Goal: Information Seeking & Learning: Find specific fact

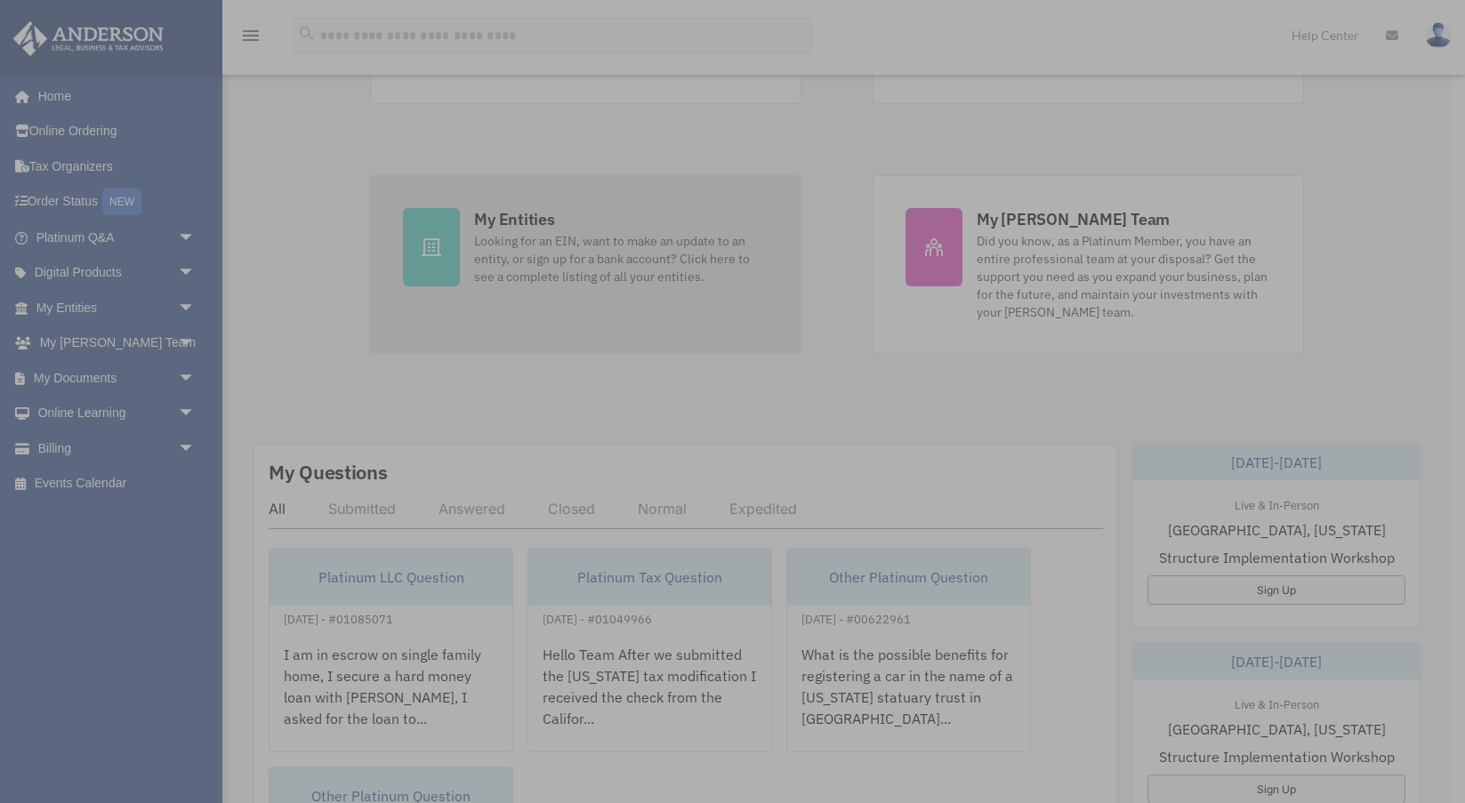
scroll to position [269, 0]
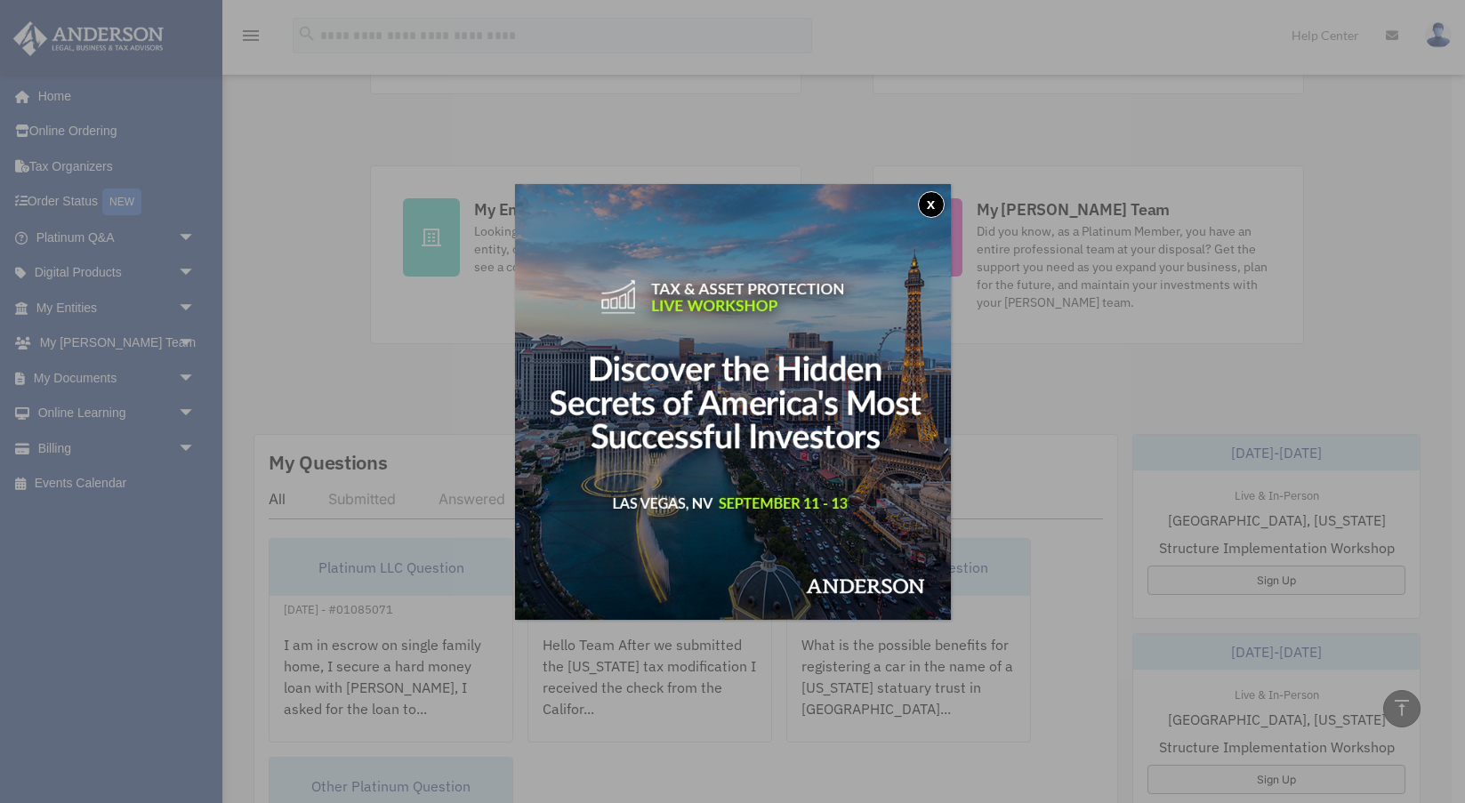
click at [942, 198] on button "x" at bounding box center [931, 204] width 27 height 27
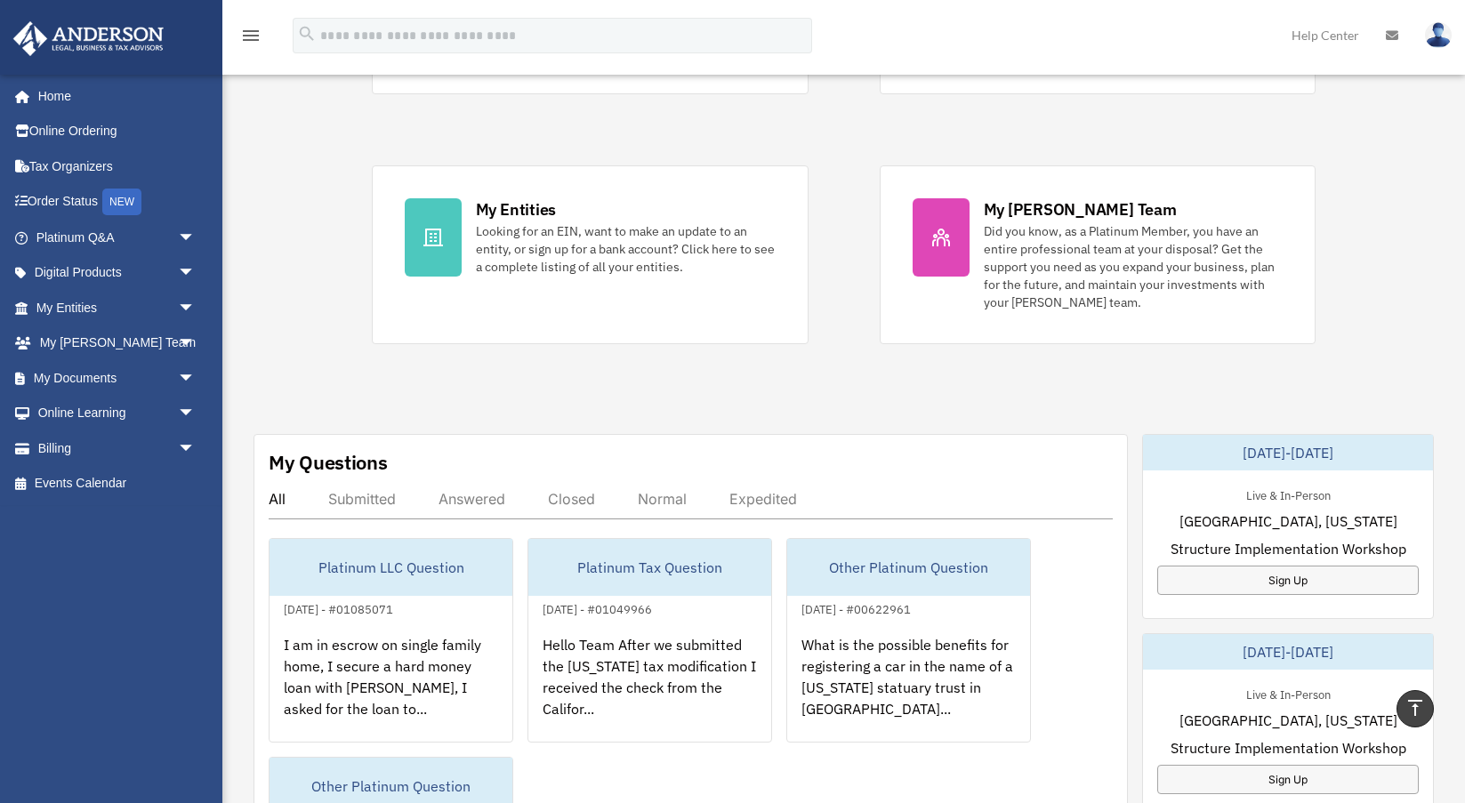
scroll to position [231, 0]
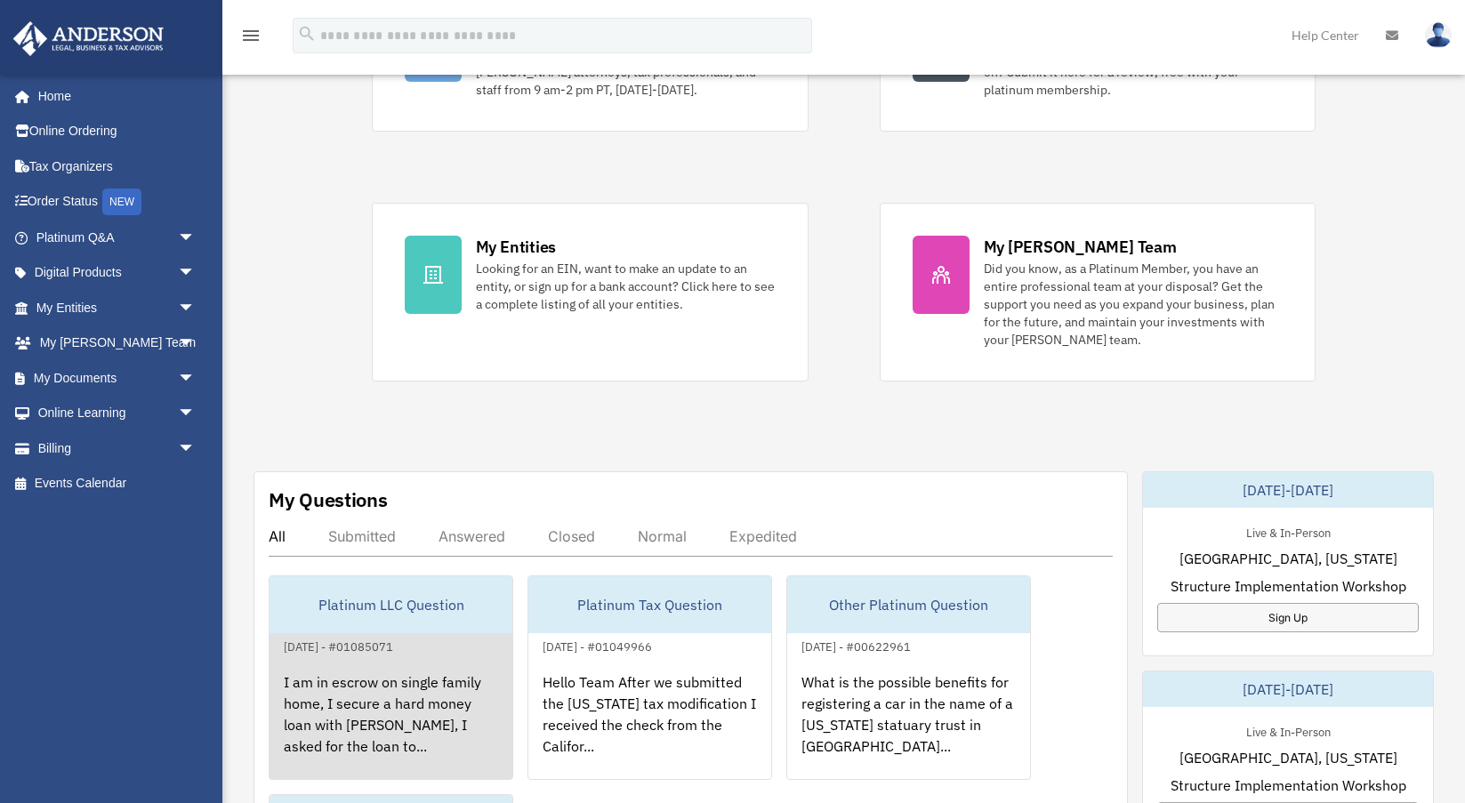
click at [393, 719] on div "I am in escrow on single family home, I secure a hard money loan with [PERSON_N…" at bounding box center [391, 726] width 243 height 139
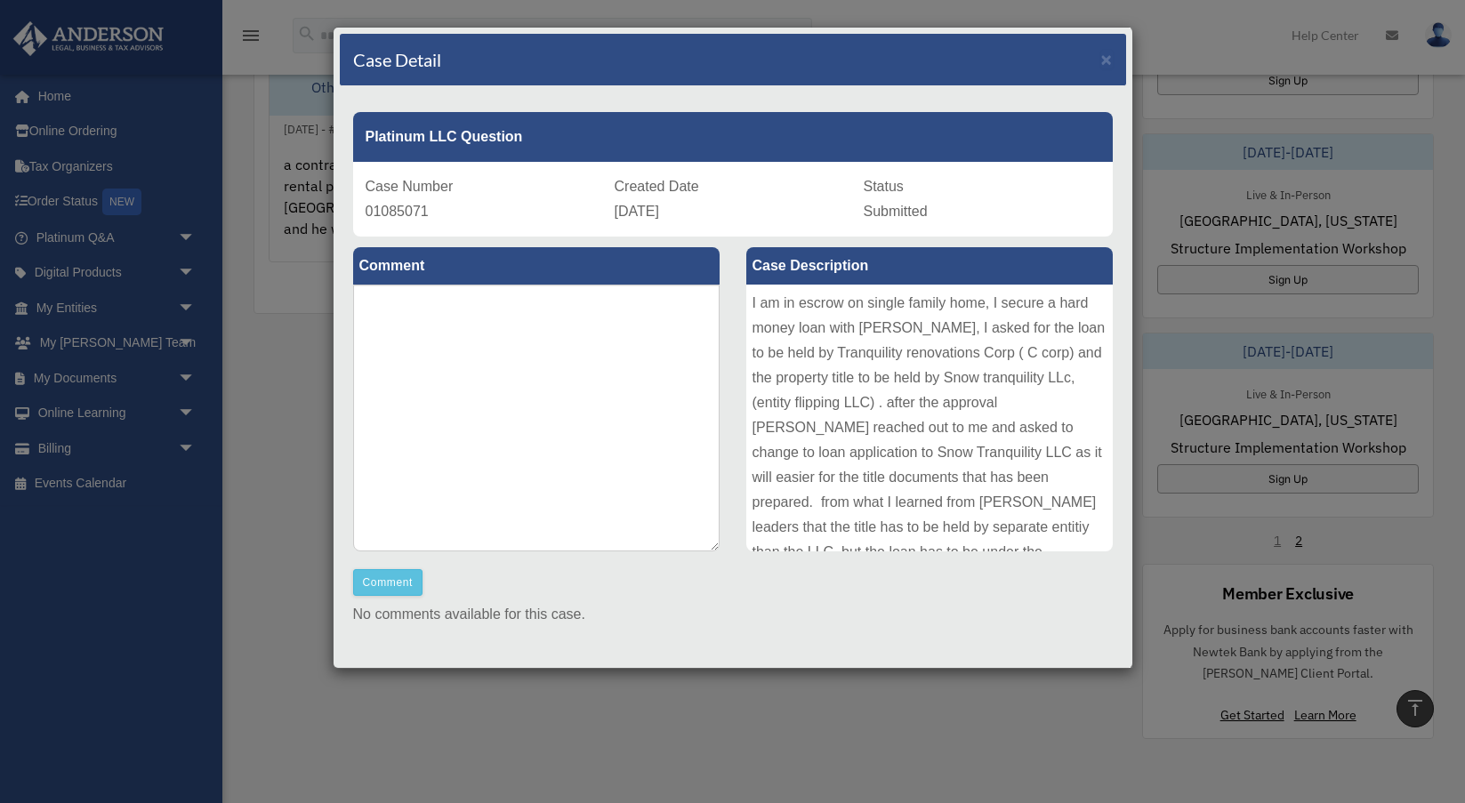
scroll to position [0, 0]
click at [1103, 58] on span "×" at bounding box center [1107, 59] width 12 height 20
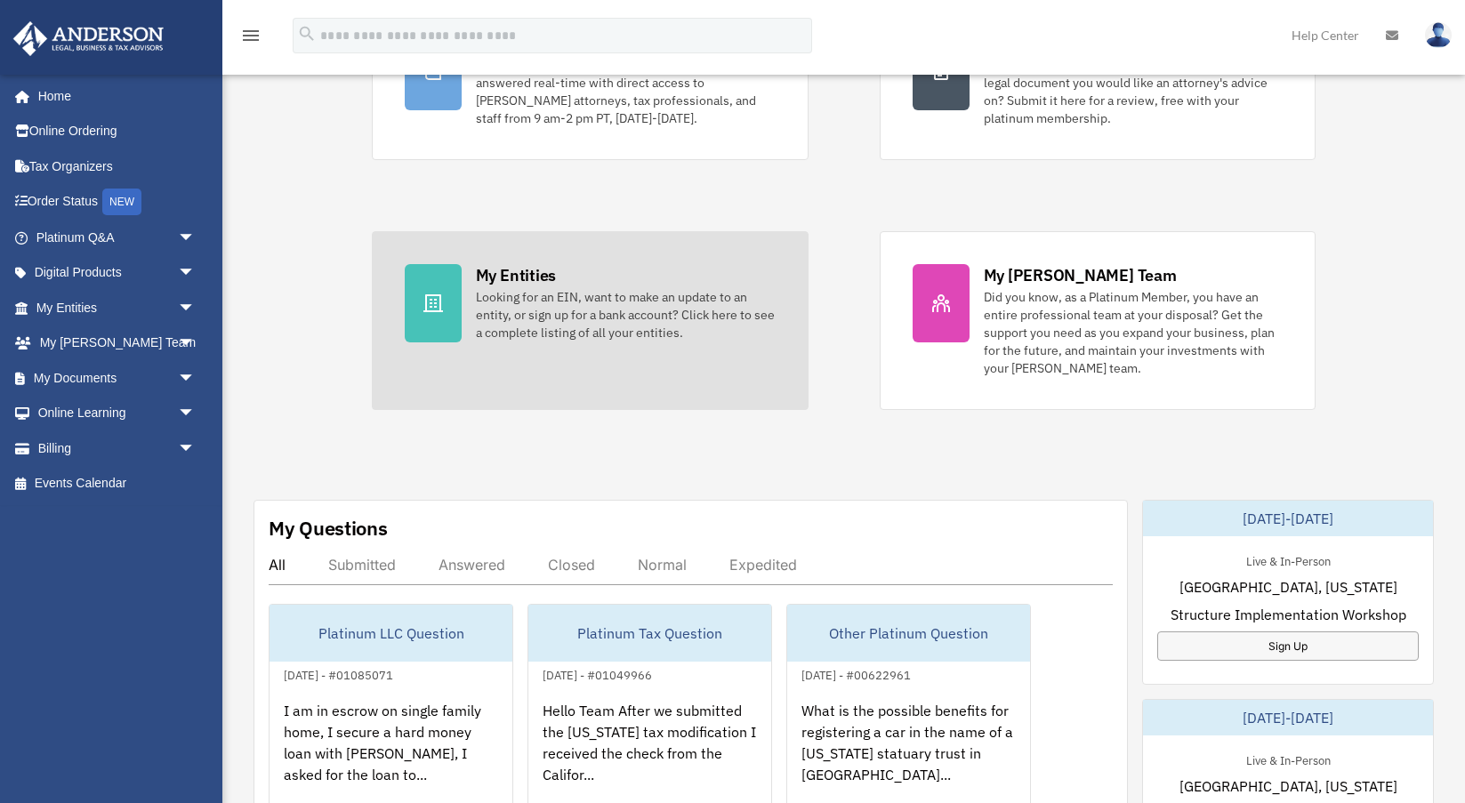
scroll to position [167, 0]
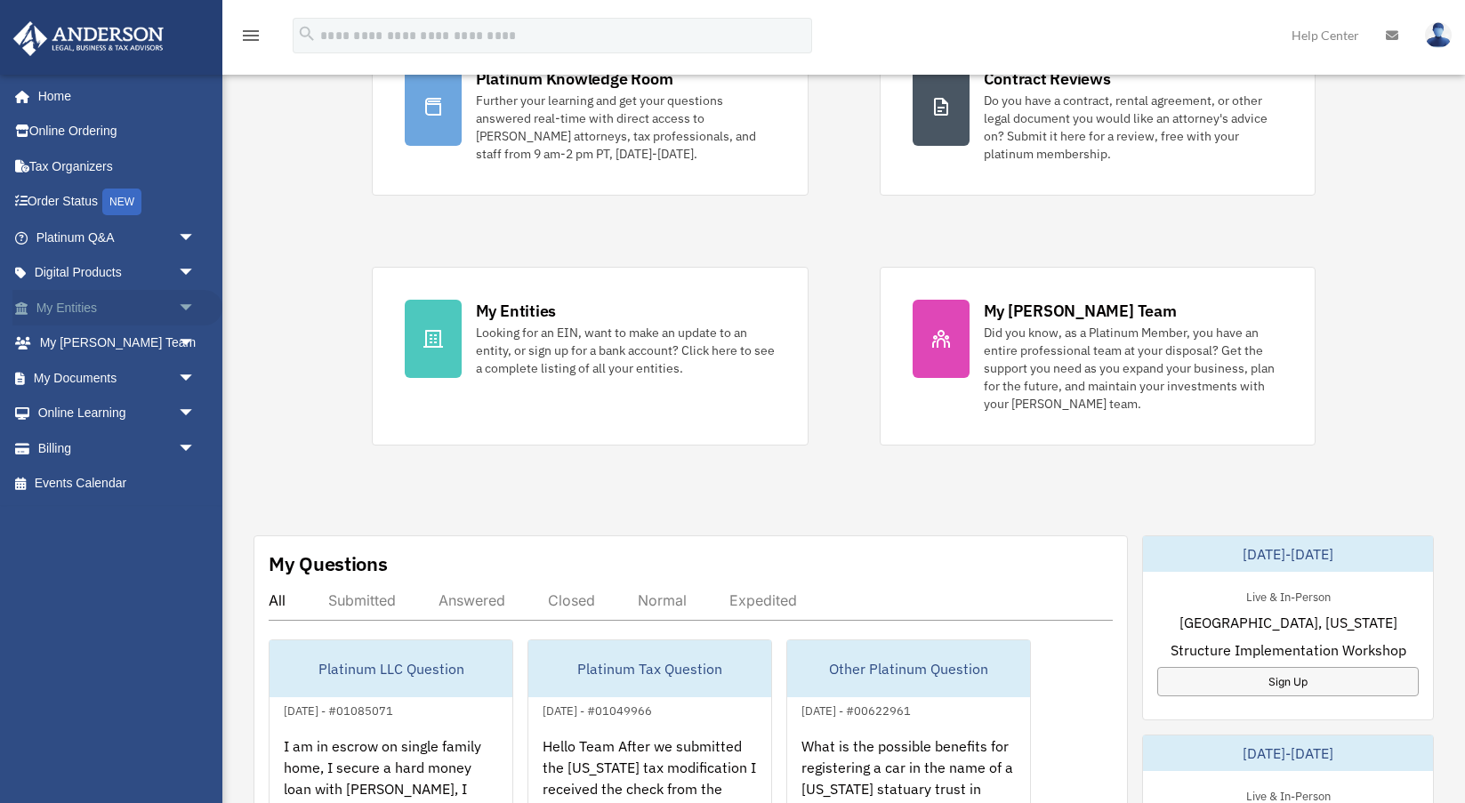
click at [87, 305] on link "My Entities arrow_drop_down" at bounding box center [117, 308] width 210 height 36
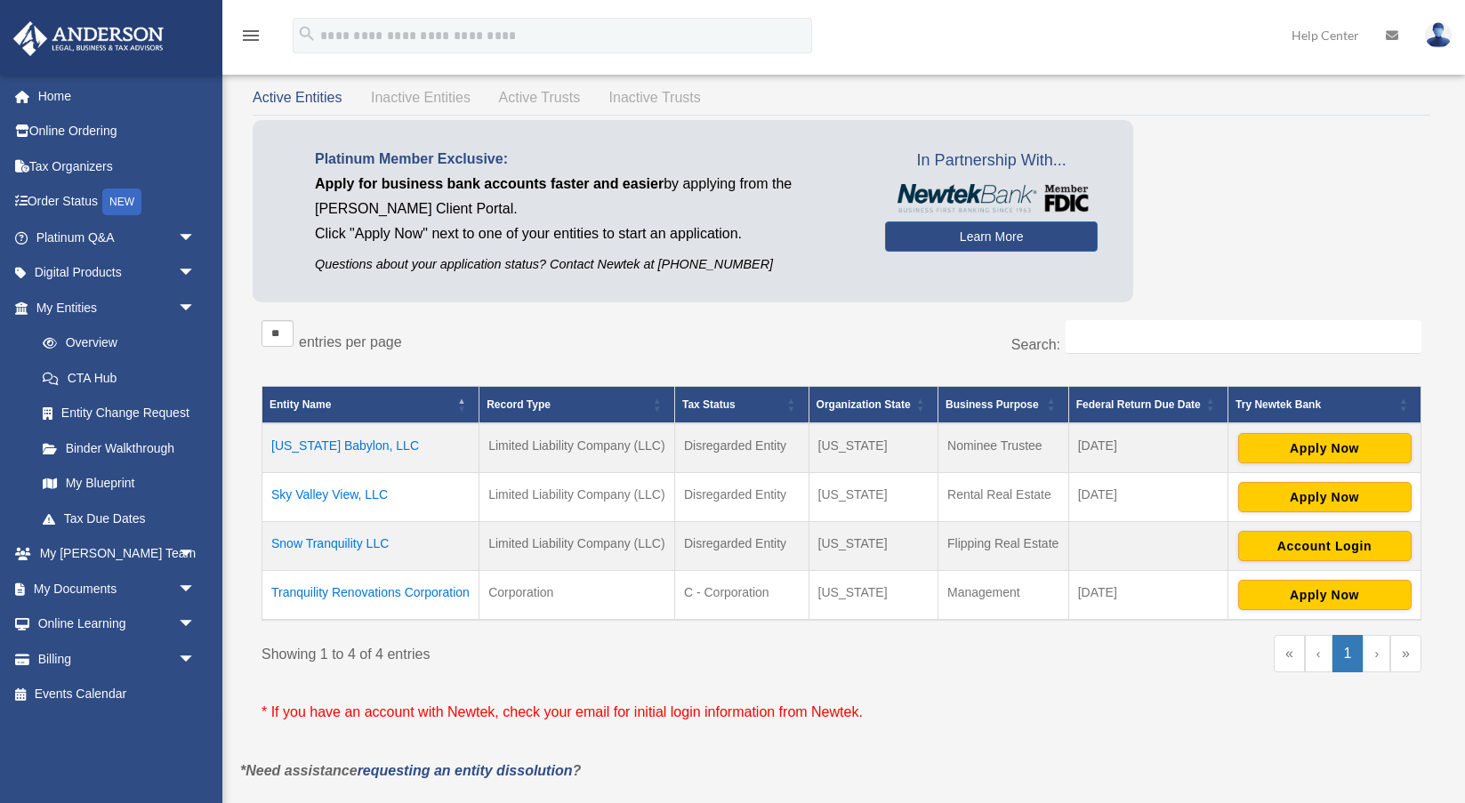
scroll to position [70, 0]
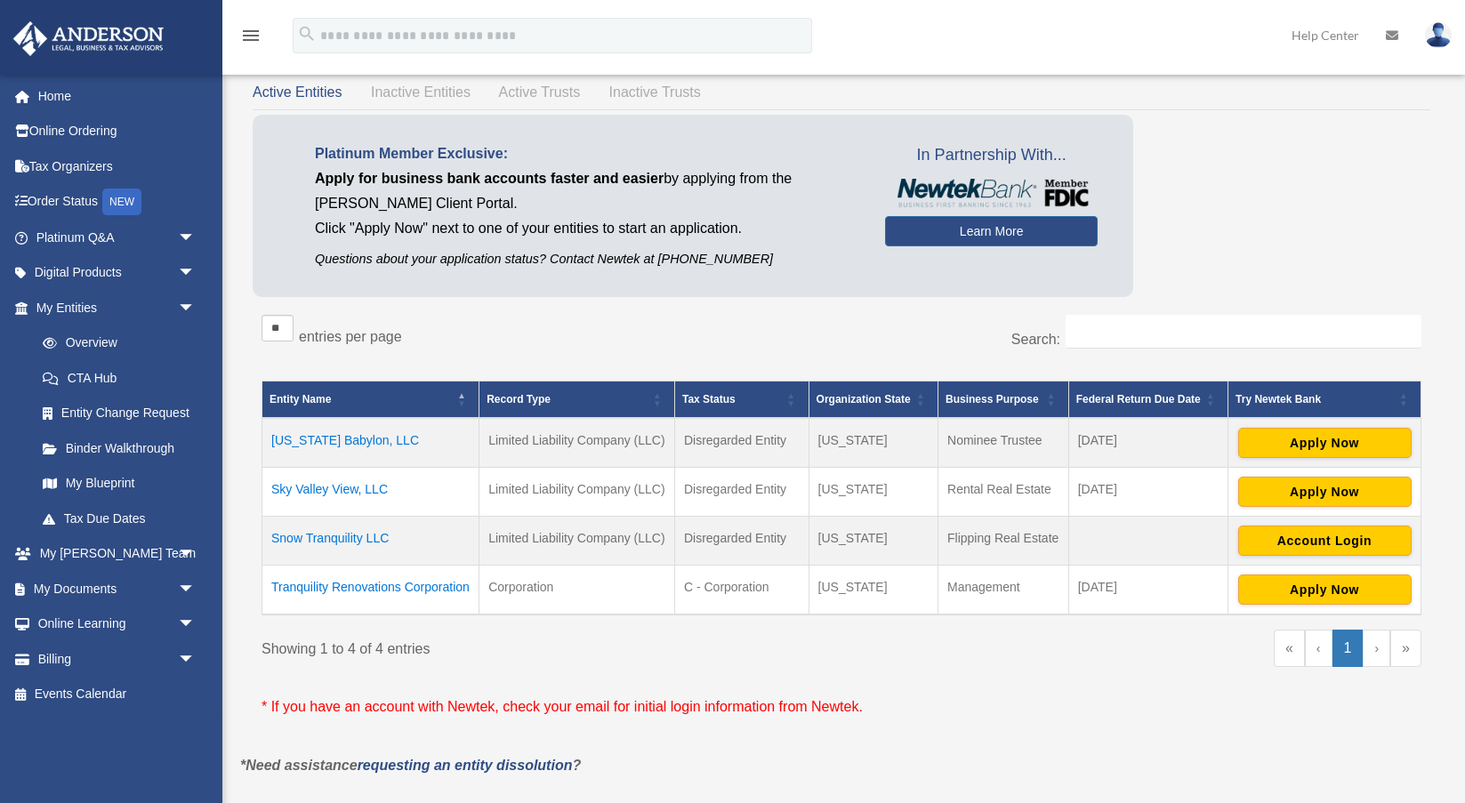
click at [342, 537] on td "Snow Tranquility LLC" at bounding box center [370, 540] width 217 height 49
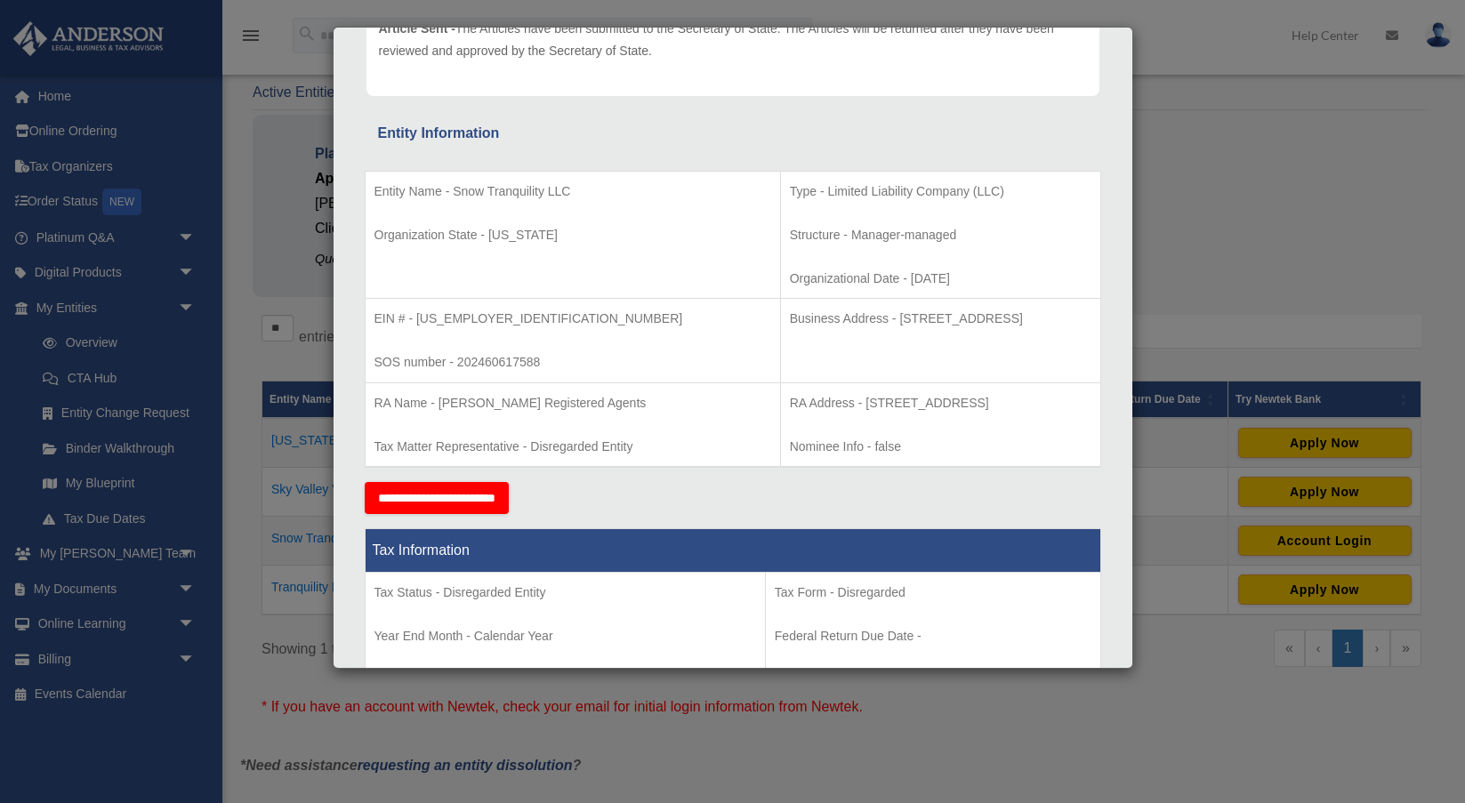
scroll to position [270, 0]
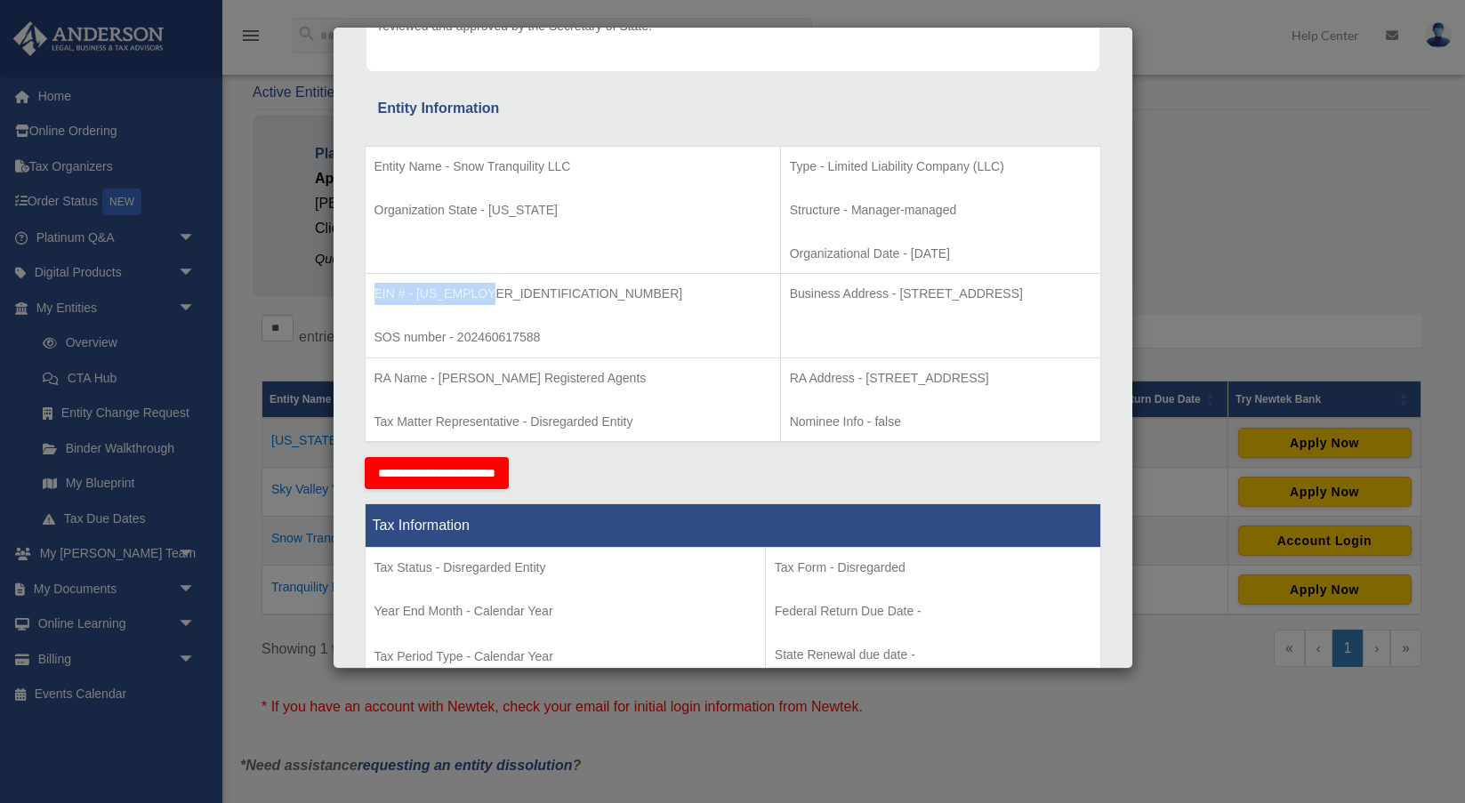
drag, startPoint x: 375, startPoint y: 287, endPoint x: 491, endPoint y: 292, distance: 115.7
click at [491, 292] on p "EIN # - 99-1518551" at bounding box center [572, 294] width 397 height 22
copy p "EIN # - 99-1518551"
click at [790, 287] on p "Business Address - 23 Corporate Plaza Drive, Suite 150-88, Newport Beach, CA 92…" at bounding box center [941, 294] width 302 height 22
drag, startPoint x: 692, startPoint y: 291, endPoint x: 694, endPoint y: 304, distance: 13.5
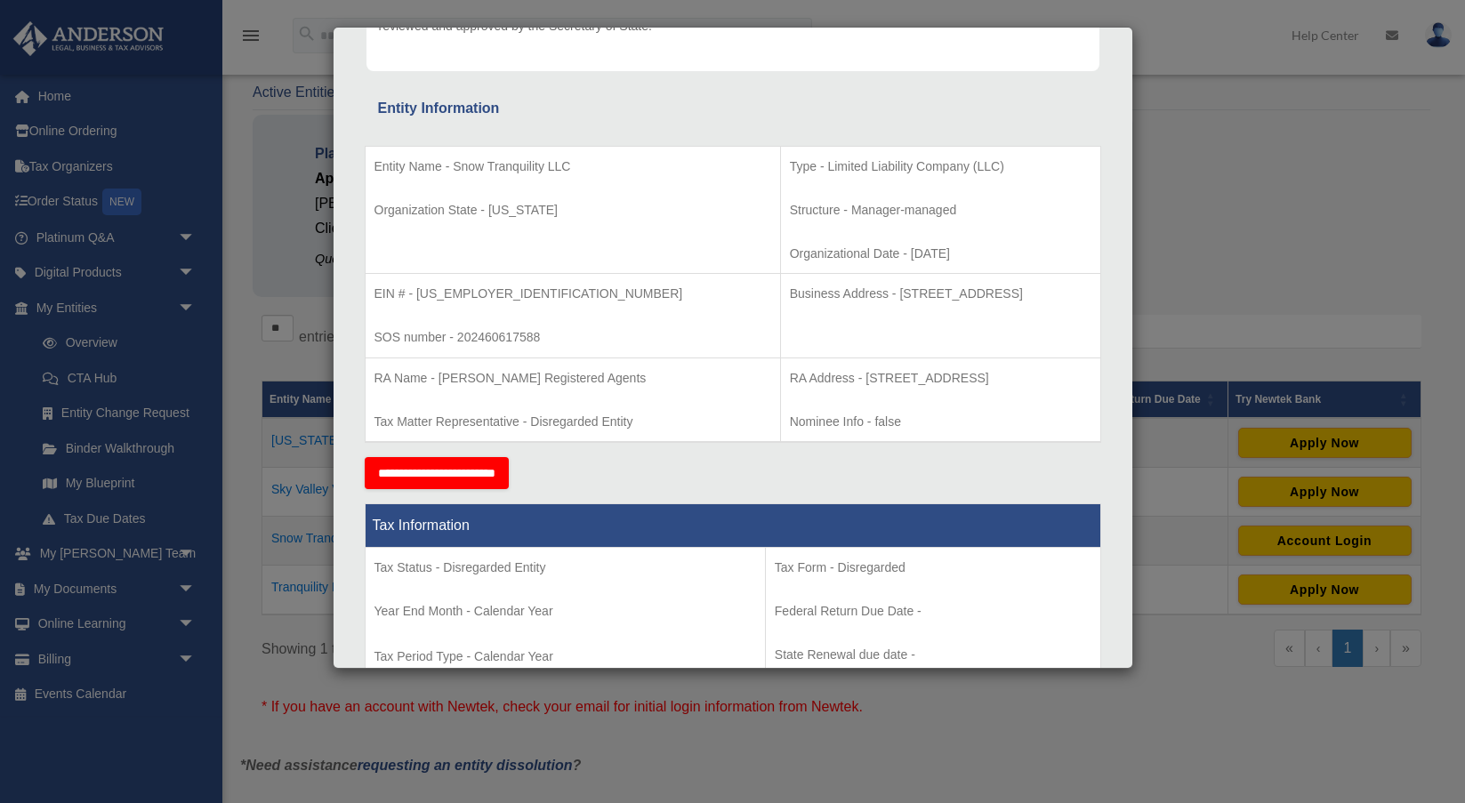
click at [790, 304] on p "Business Address - 23 Corporate Plaza Drive, Suite 150-88, Newport Beach, CA 92…" at bounding box center [941, 294] width 302 height 22
copy p "Address - 23 Corporate Plaza Drive, Suite 150-88, Newport Beach, CA 92660"
click at [548, 342] on p "SOS number - 202460617588" at bounding box center [572, 337] width 397 height 22
drag, startPoint x: 487, startPoint y: 294, endPoint x: 415, endPoint y: 289, distance: 71.4
click at [415, 289] on p "EIN # - 99-1518551" at bounding box center [572, 294] width 397 height 22
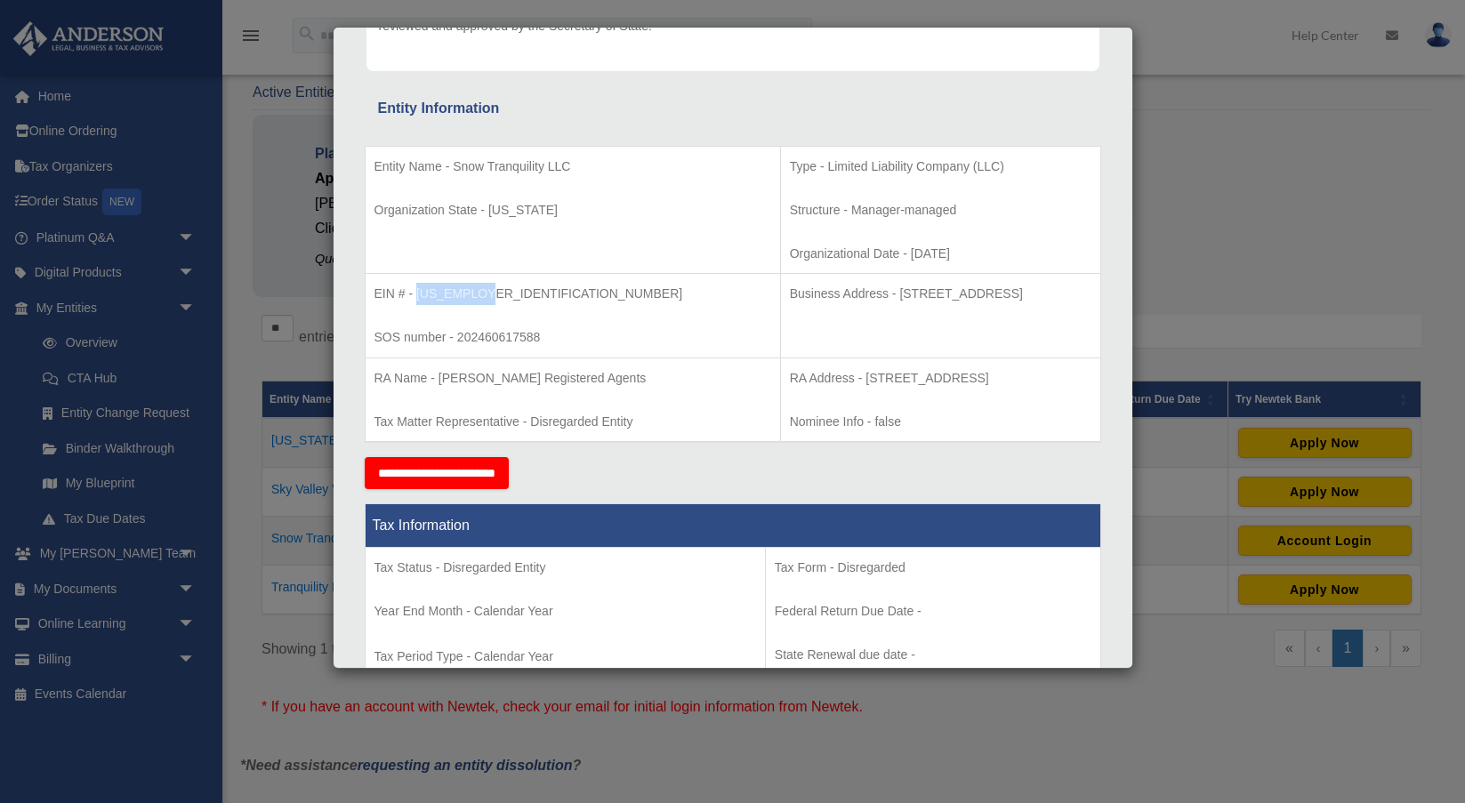
click at [437, 291] on p "EIN # - 99-1518551" at bounding box center [572, 294] width 397 height 22
drag, startPoint x: 484, startPoint y: 293, endPoint x: 414, endPoint y: 293, distance: 70.3
click at [414, 293] on p "EIN # - 99-1518551" at bounding box center [572, 294] width 397 height 22
copy p "99-1518551"
click at [790, 303] on p "Business Address - 23 Corporate Plaza Drive, Suite 150-88, Newport Beach, CA 92…" at bounding box center [941, 294] width 302 height 22
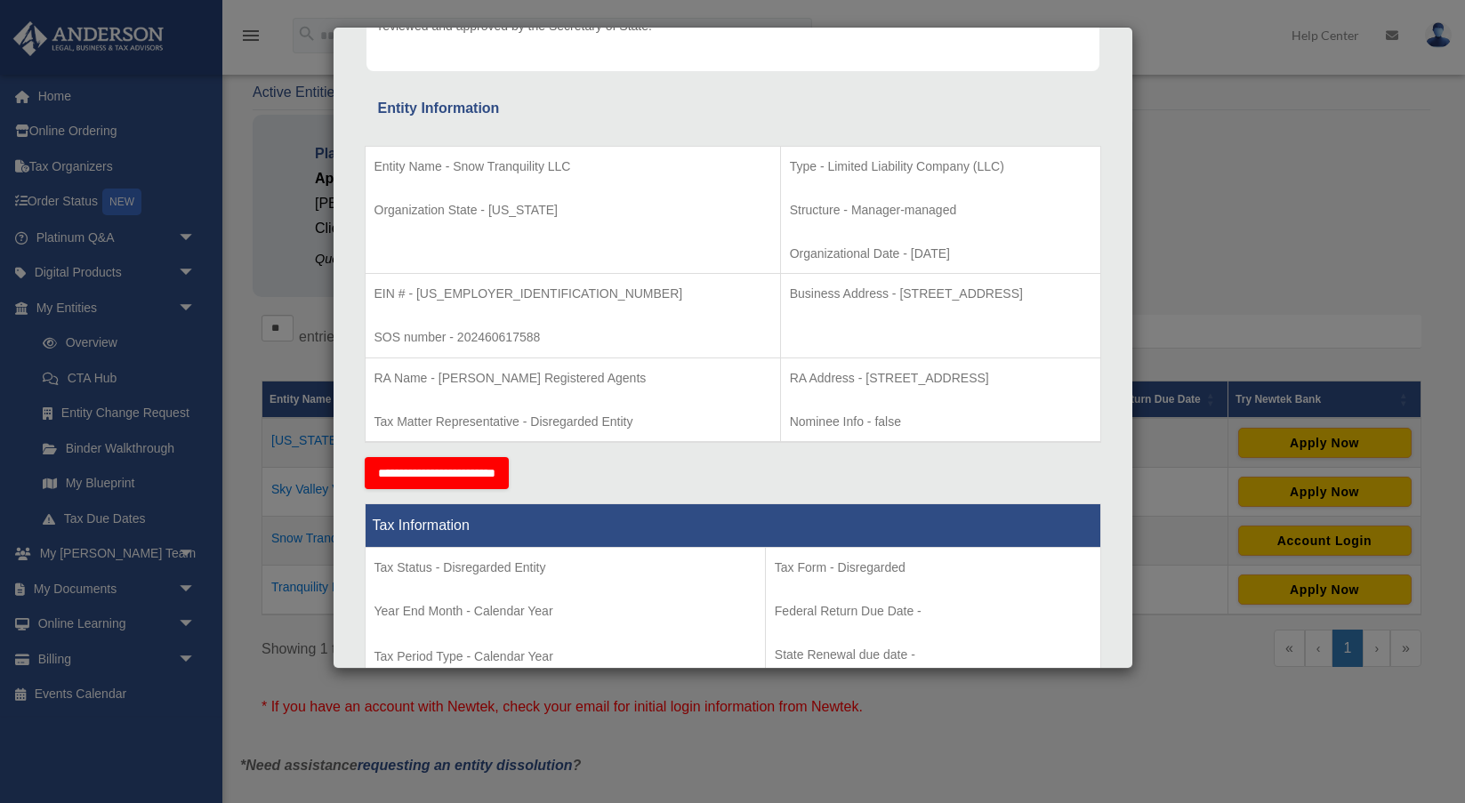
drag, startPoint x: 750, startPoint y: 288, endPoint x: 768, endPoint y: 320, distance: 36.6
click at [790, 305] on p "Business Address - 23 Corporate Plaza Drive, Suite 150-88, Newport Beach, CA 92…" at bounding box center [941, 294] width 302 height 22
copy p "23 Corporate Plaza Drive, Suite 150-88, Newport Beach, CA 92660"
click at [951, 350] on td "Business Address - 23 Corporate Plaza Drive, Suite 150-88, Newport Beach, CA 92…" at bounding box center [940, 316] width 320 height 84
drag, startPoint x: 894, startPoint y: 290, endPoint x: 962, endPoint y: 294, distance: 67.7
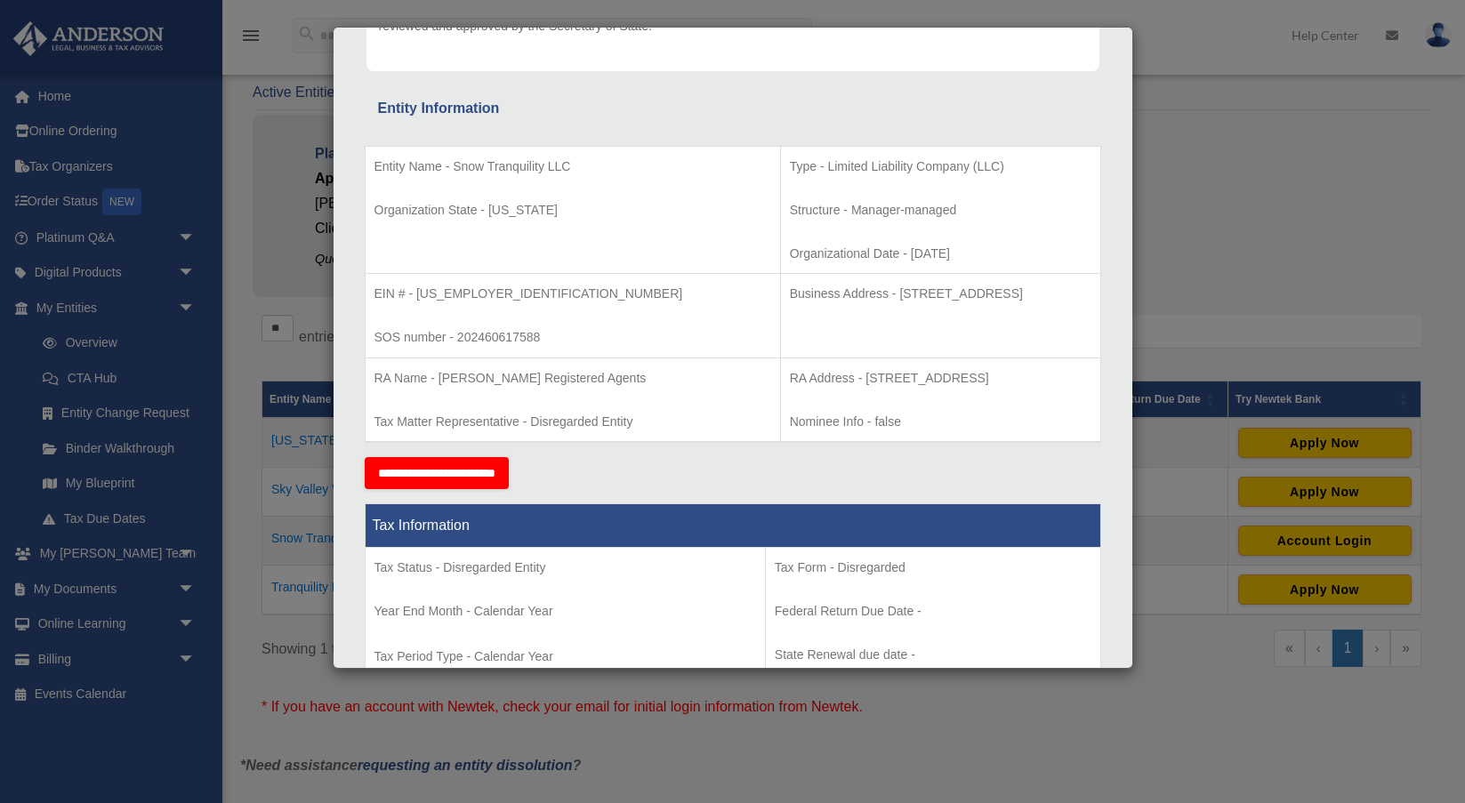
click at [962, 294] on p "Business Address - 23 Corporate Plaza Drive, Suite 150-88, Newport Beach, CA 92…" at bounding box center [941, 294] width 302 height 22
copy p "Suite 150-88"
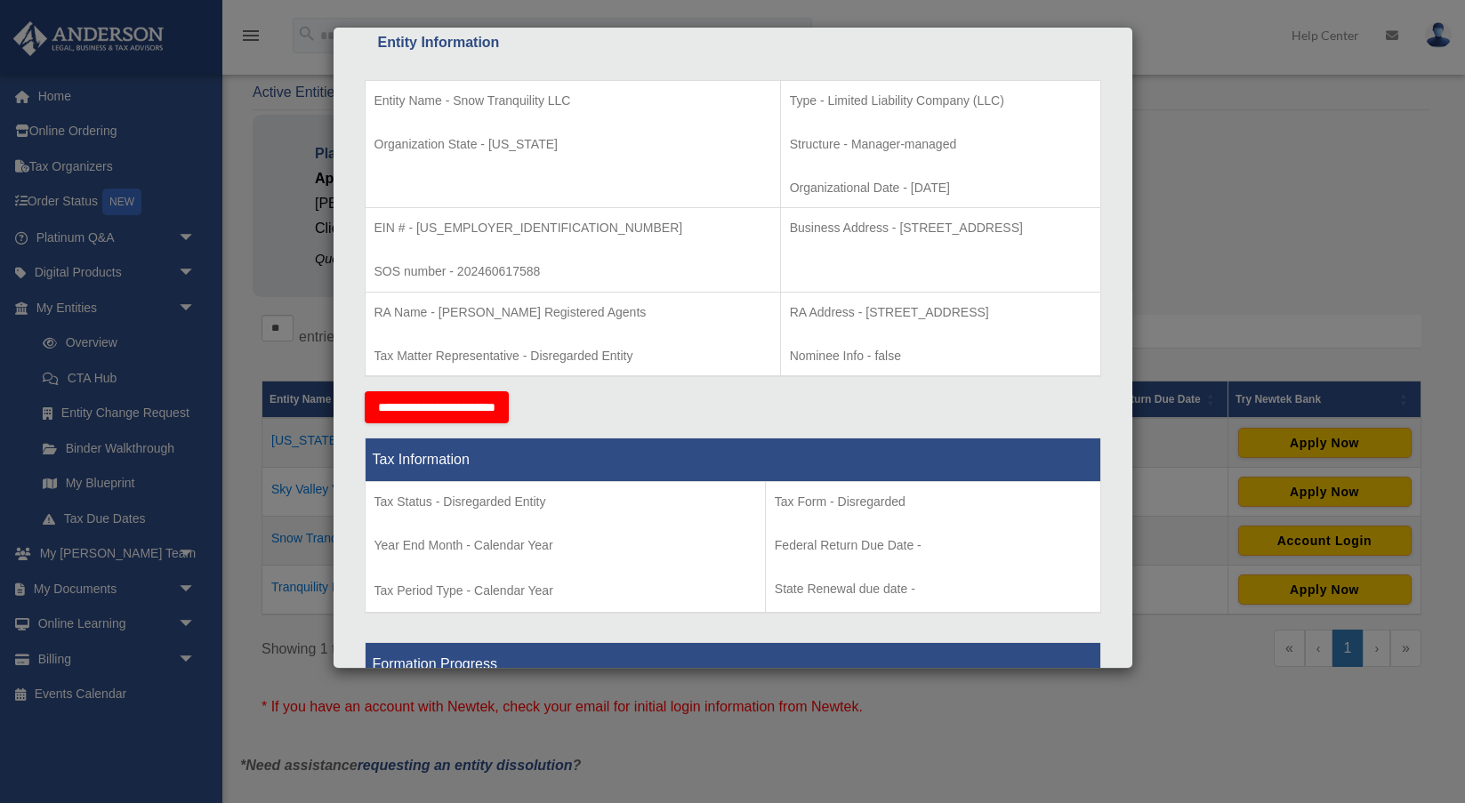
scroll to position [334, 0]
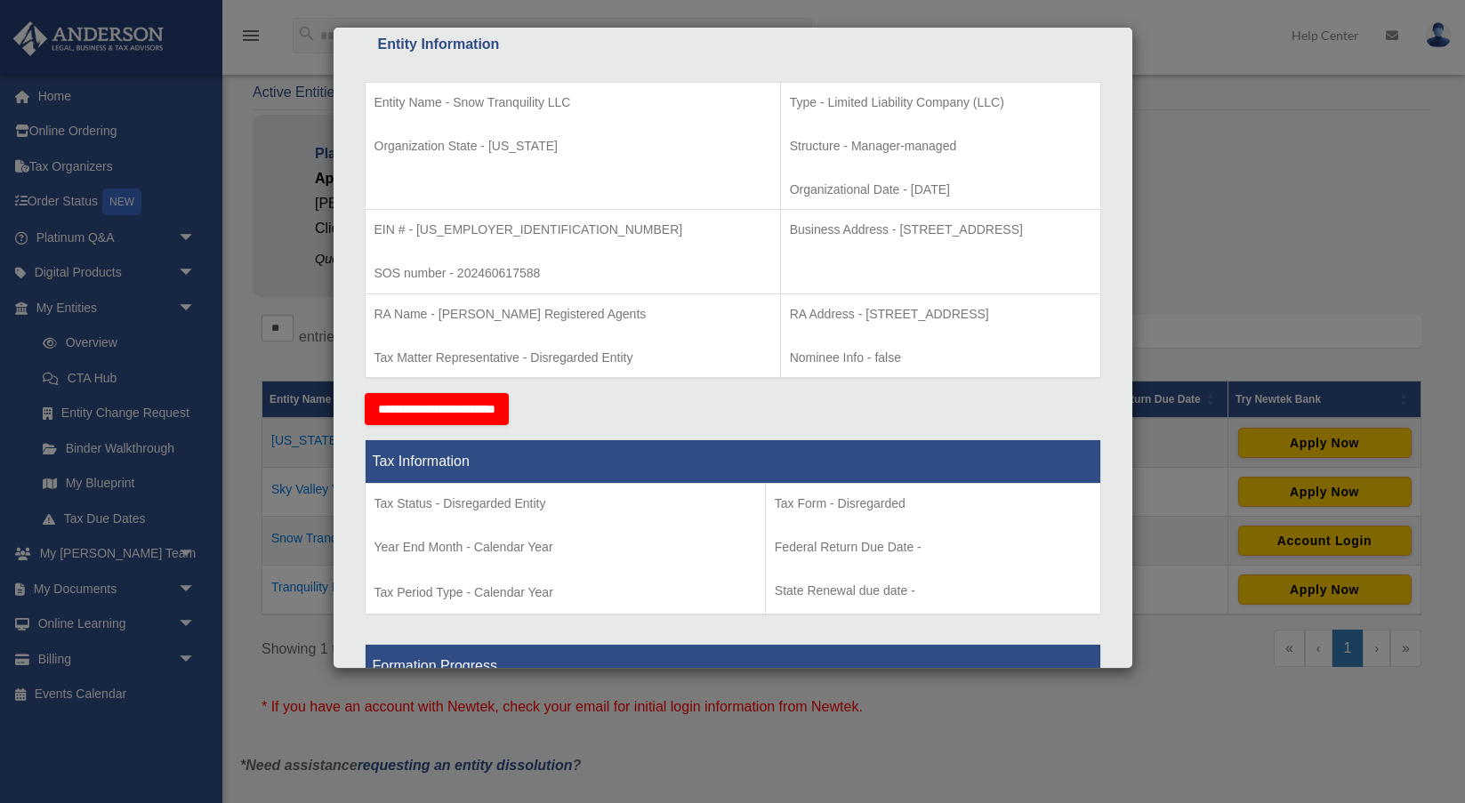
click at [790, 234] on p "Business Address - 23 Corporate Plaza Drive, Suite 150-88, Newport Beach, CA 92…" at bounding box center [941, 230] width 302 height 22
drag, startPoint x: 751, startPoint y: 227, endPoint x: 783, endPoint y: 255, distance: 42.8
click at [790, 241] on p "Business Address - 23 Corporate Plaza Drive, Suite 150-88, Newport Beach, CA 92…" at bounding box center [941, 230] width 302 height 22
drag, startPoint x: 747, startPoint y: 227, endPoint x: 758, endPoint y: 245, distance: 21.5
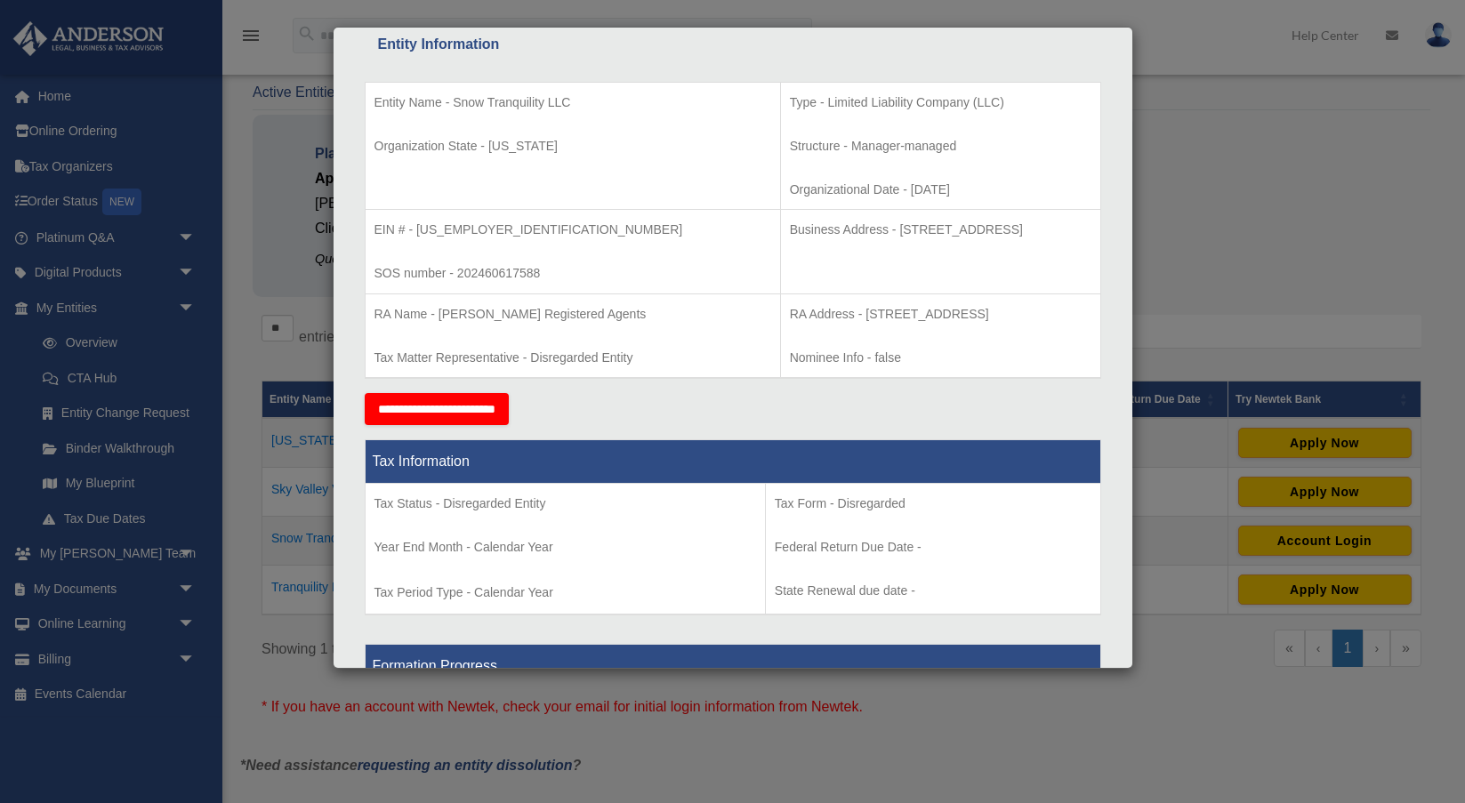
click at [790, 241] on p "Business Address - 23 Corporate Plaza Drive, Suite 150-88, Newport Beach, CA 92…" at bounding box center [941, 230] width 302 height 22
copy p "23 Corporate Plaza Drive, Suite 150-88, Newport Beach, CA 92660"
click at [1248, 175] on div "Details × Articles Sent Organizational Date" at bounding box center [732, 401] width 1465 height 803
